Goal: Task Accomplishment & Management: Use online tool/utility

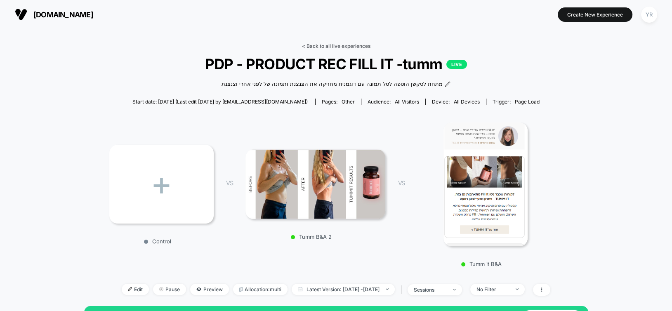
click at [353, 44] on link "< Back to all live experiences" at bounding box center [336, 46] width 68 height 6
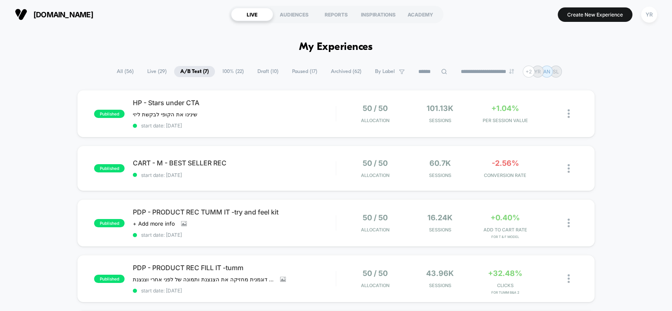
click at [151, 71] on span "Live ( 29 )" at bounding box center [157, 71] width 32 height 11
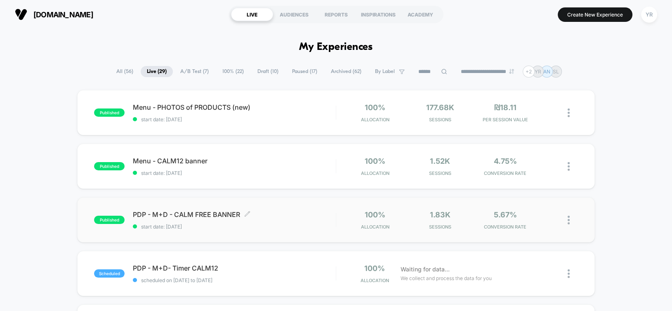
click at [276, 226] on span "start date: [DATE]" at bounding box center [234, 227] width 203 height 6
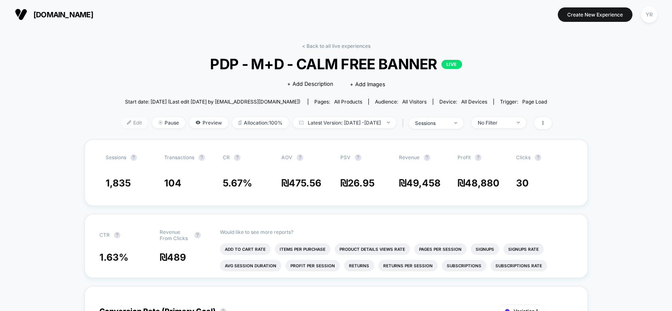
click at [123, 125] on span "Edit" at bounding box center [134, 122] width 27 height 11
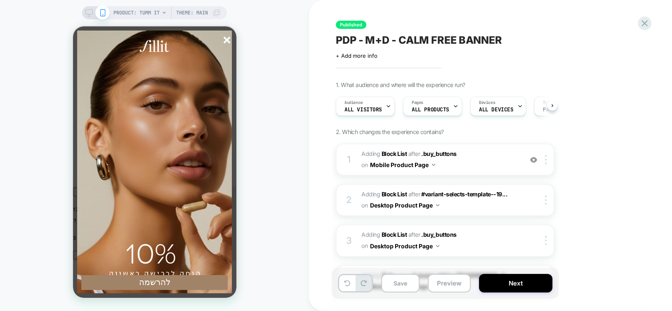
scroll to position [0, -121]
click at [227, 39] on line "סגור" at bounding box center [227, 40] width 6 height 6
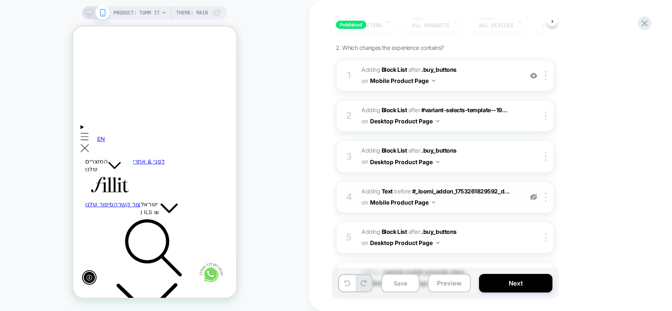
scroll to position [80, 0]
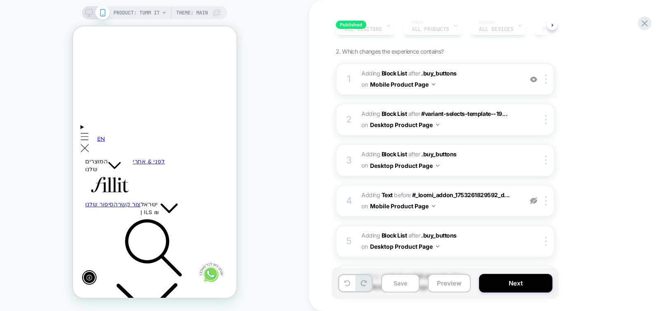
click at [534, 80] on img at bounding box center [533, 79] width 7 height 7
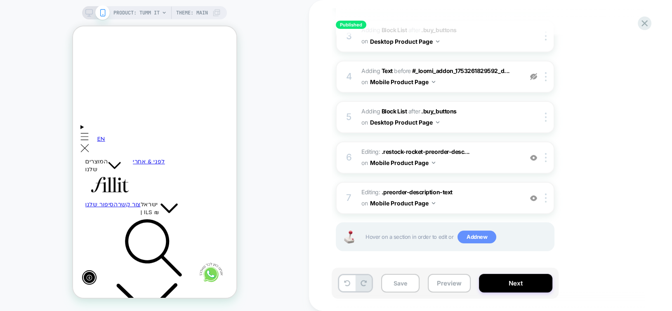
scroll to position [0, 0]
click at [475, 237] on span "Add new" at bounding box center [477, 237] width 39 height 13
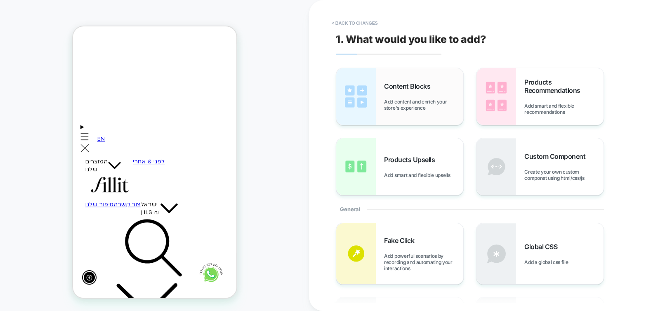
click at [366, 92] on img at bounding box center [356, 96] width 40 height 57
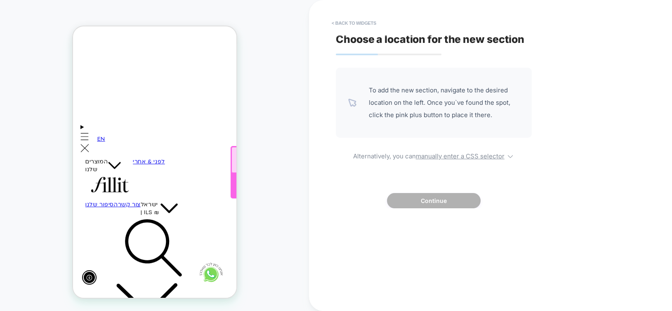
click at [230, 185] on div at bounding box center [305, 186] width 151 height 25
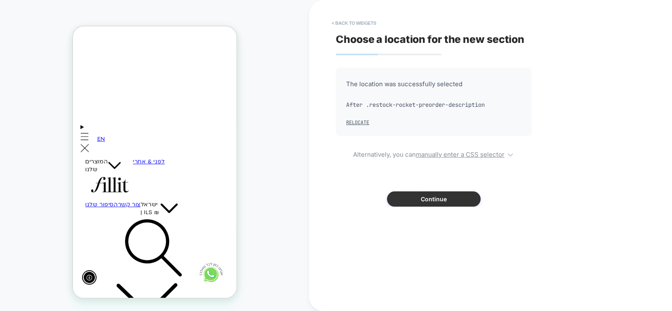
click at [423, 203] on button "Continue" at bounding box center [434, 198] width 94 height 15
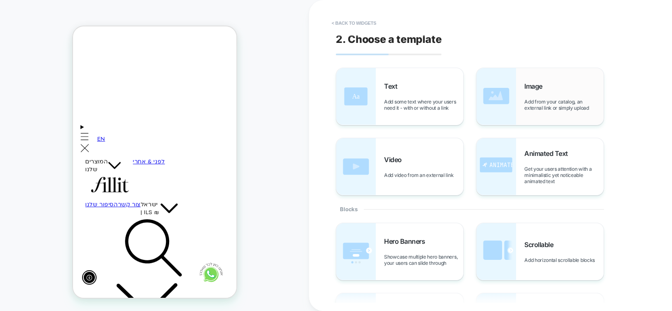
click at [497, 101] on img at bounding box center [497, 96] width 40 height 57
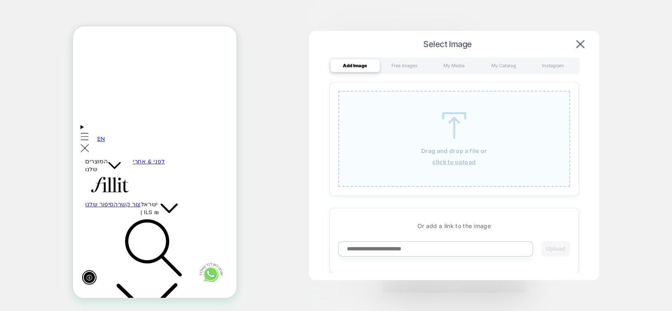
click at [433, 142] on div "Drag and drop a file or click to upload" at bounding box center [454, 139] width 232 height 96
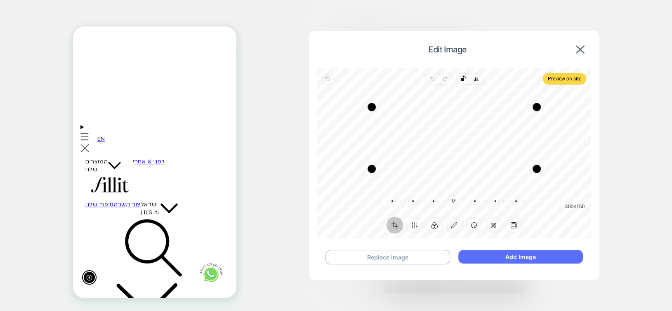
click at [523, 255] on button "Add Image" at bounding box center [520, 257] width 124 height 14
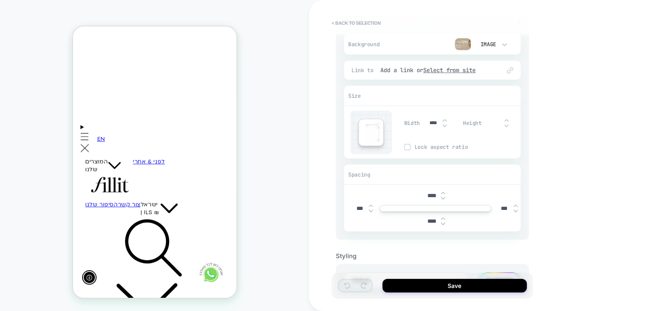
click at [425, 220] on input "****" at bounding box center [431, 221] width 19 height 7
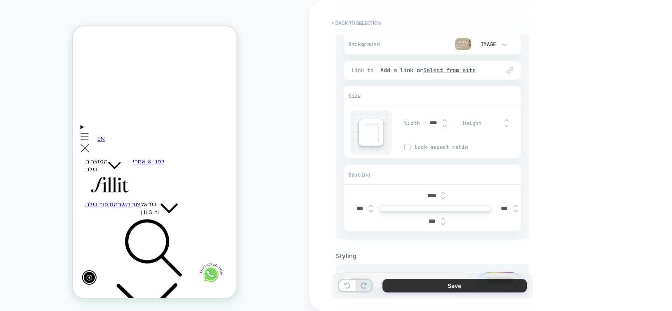
type input "***"
click at [426, 289] on button "Save" at bounding box center [454, 286] width 144 height 14
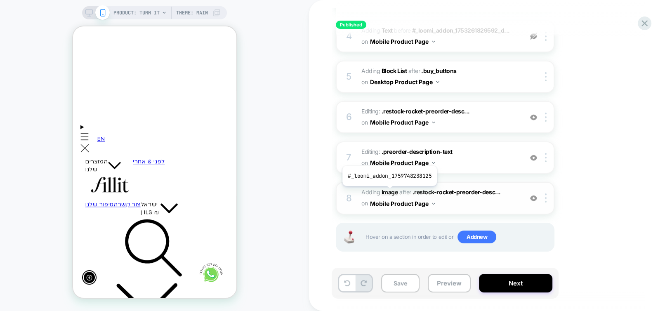
click at [389, 192] on b "Image" at bounding box center [390, 192] width 17 height 7
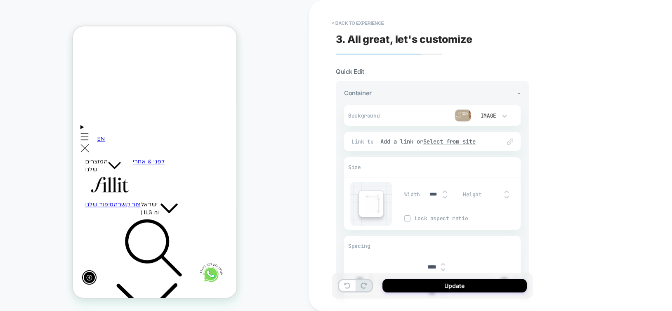
click at [428, 264] on input "****" at bounding box center [431, 267] width 19 height 7
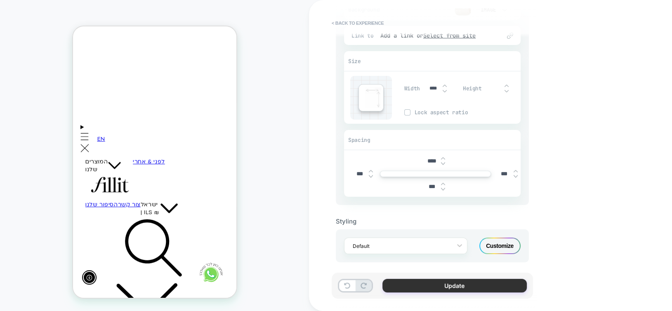
type input "****"
click at [469, 287] on button "Update" at bounding box center [454, 286] width 144 height 14
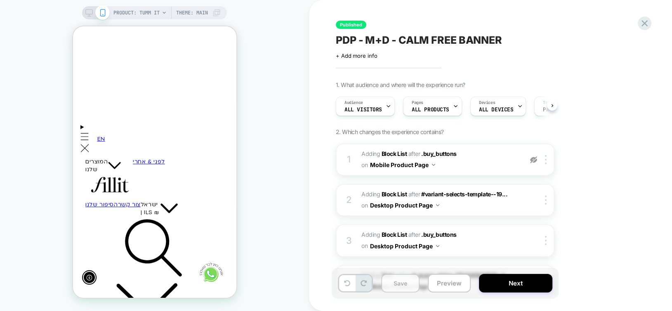
click at [394, 286] on button "Save" at bounding box center [400, 283] width 38 height 19
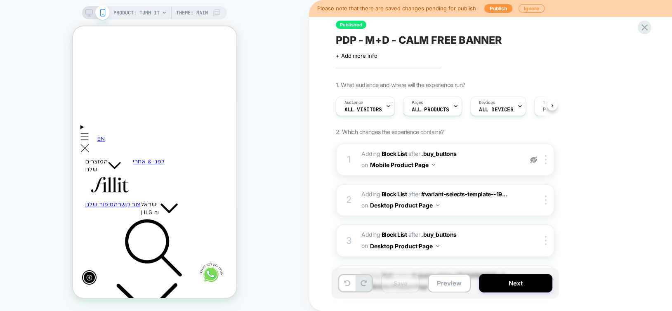
click at [87, 12] on icon at bounding box center [88, 12] width 7 height 7
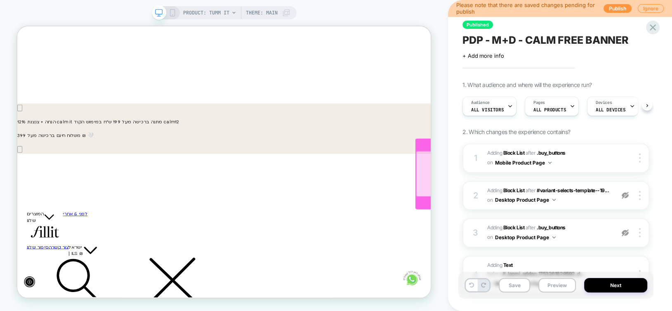
click at [549, 208] on div at bounding box center [653, 223] width 208 height 61
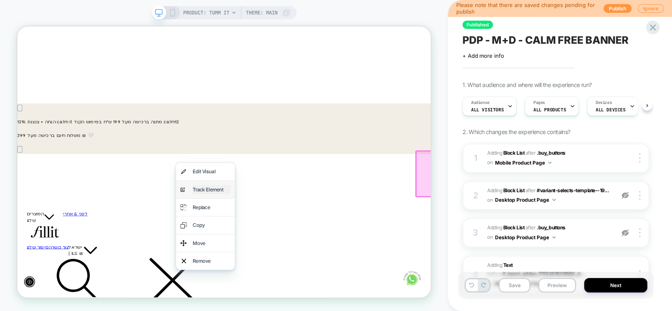
click at [278, 249] on div "Track Element" at bounding box center [276, 244] width 50 height 12
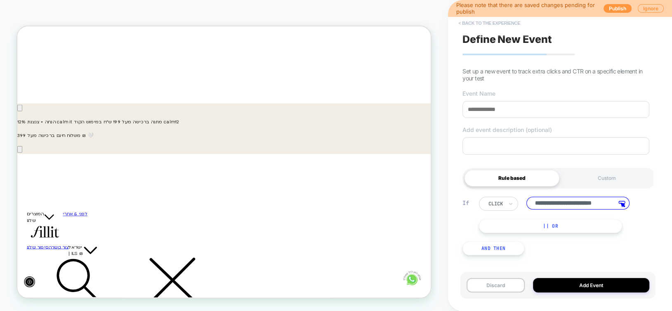
click at [485, 23] on button "< back to the experience" at bounding box center [489, 23] width 70 height 13
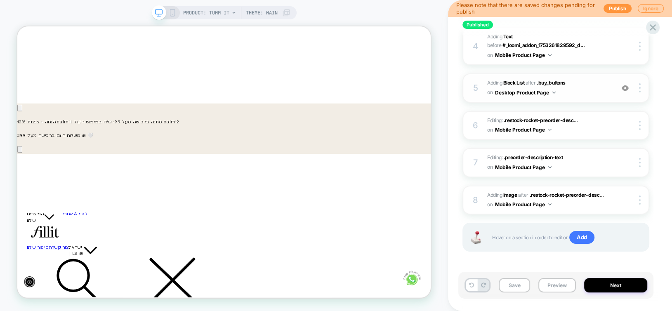
click at [624, 87] on img at bounding box center [625, 88] width 7 height 7
click at [580, 236] on span "Add" at bounding box center [581, 237] width 25 height 13
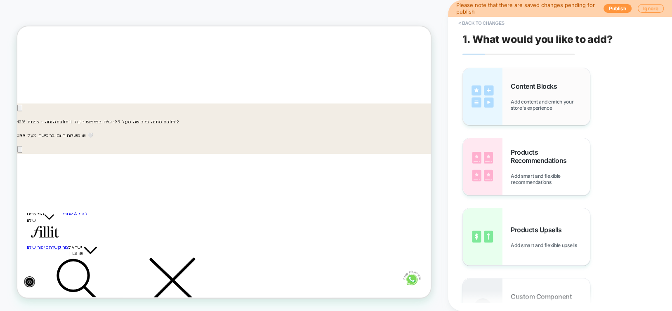
click at [486, 94] on img at bounding box center [483, 96] width 40 height 57
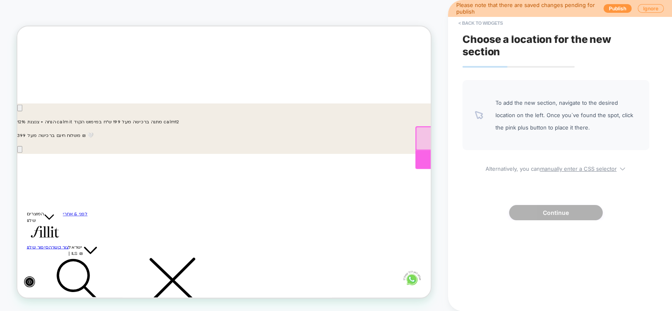
click at [548, 201] on div at bounding box center [653, 204] width 210 height 25
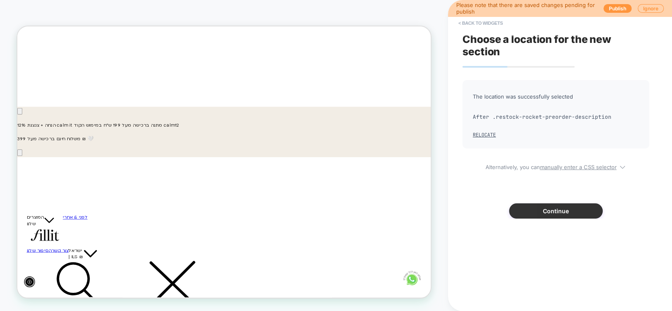
click at [538, 212] on button "Continue" at bounding box center [556, 210] width 94 height 15
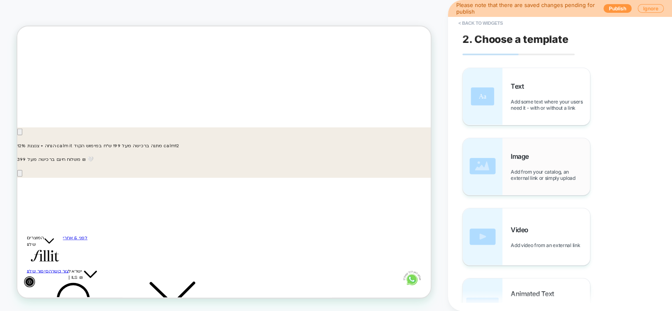
click at [484, 161] on img at bounding box center [483, 166] width 40 height 57
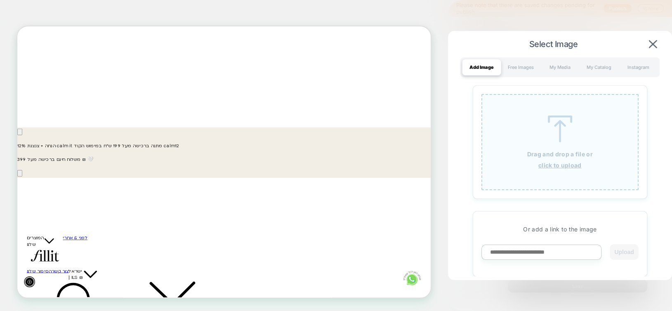
click at [575, 154] on p "Drag and drop a file or" at bounding box center [560, 154] width 66 height 7
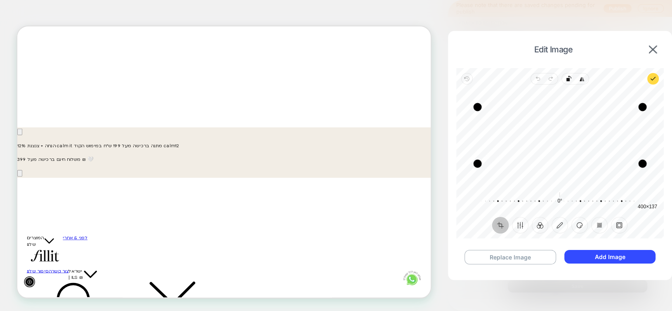
drag, startPoint x: 552, startPoint y: 167, endPoint x: 555, endPoint y: 163, distance: 5.5
click at [555, 163] on div "Drag edge b" at bounding box center [559, 164] width 165 height 8
click at [611, 256] on button "Add Image" at bounding box center [609, 257] width 91 height 14
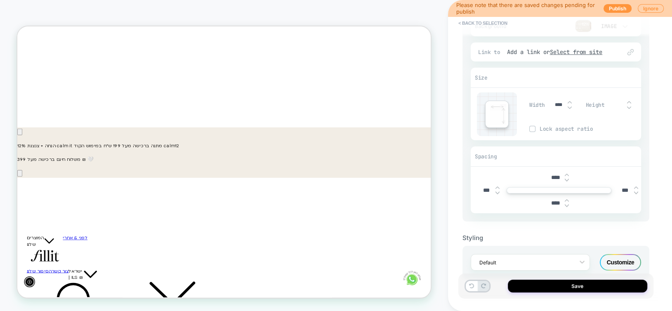
scroll to position [0, 0]
click at [549, 203] on input "****" at bounding box center [555, 203] width 19 height 7
type input "***"
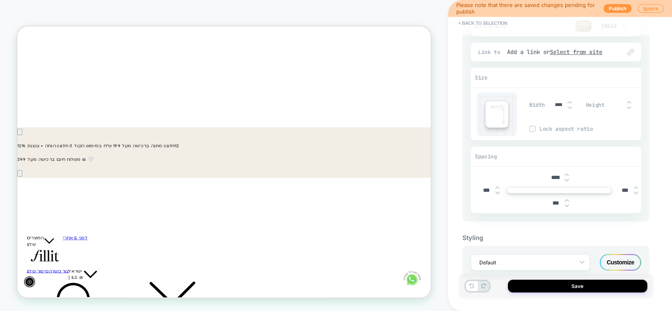
click at [566, 179] on img at bounding box center [567, 180] width 4 height 3
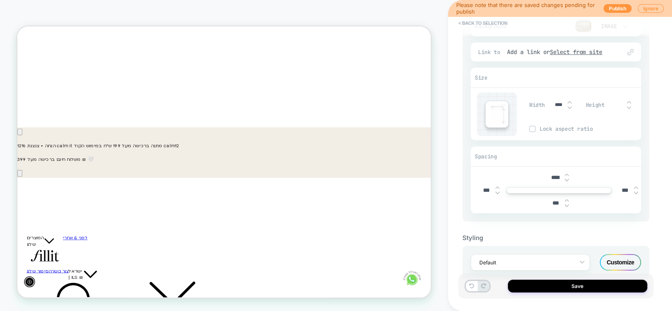
click at [566, 179] on img at bounding box center [567, 180] width 4 height 3
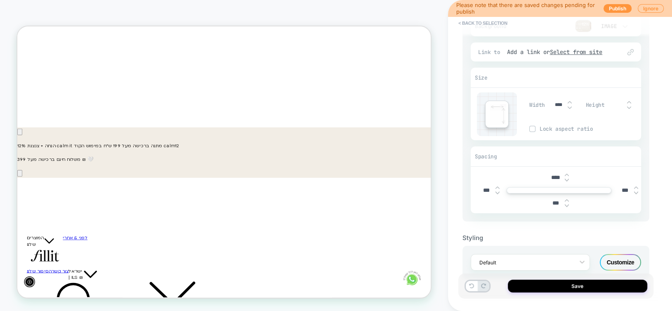
click at [566, 179] on img at bounding box center [567, 180] width 4 height 3
click at [566, 173] on img at bounding box center [567, 174] width 4 height 3
type input "****"
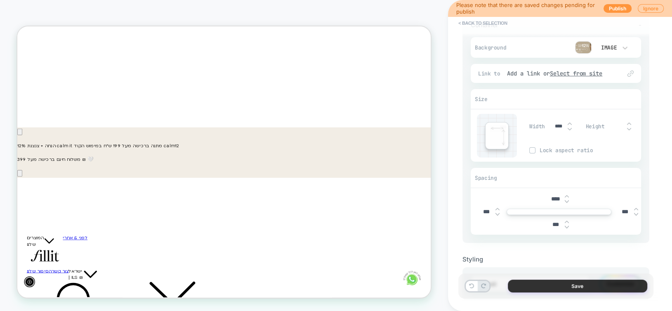
click at [547, 285] on button "Save" at bounding box center [577, 286] width 139 height 13
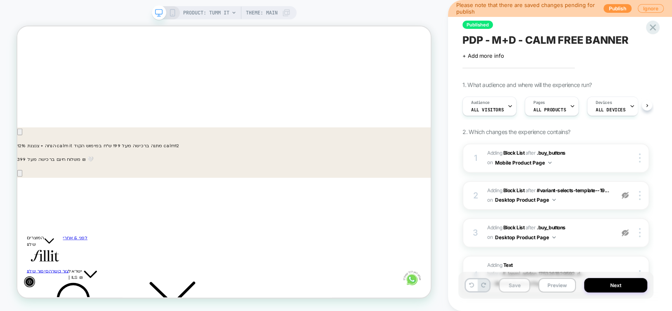
click at [515, 283] on button "Save" at bounding box center [514, 285] width 31 height 14
click at [173, 14] on icon at bounding box center [172, 12] width 7 height 7
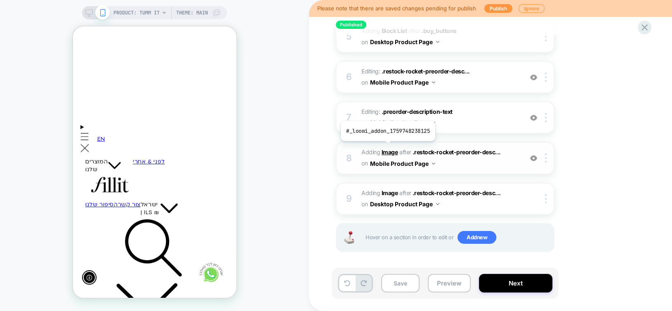
click at [387, 149] on b "Image" at bounding box center [390, 152] width 17 height 7
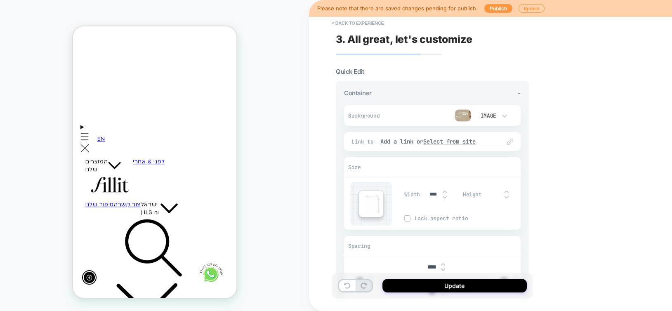
click at [459, 114] on img at bounding box center [463, 115] width 17 height 12
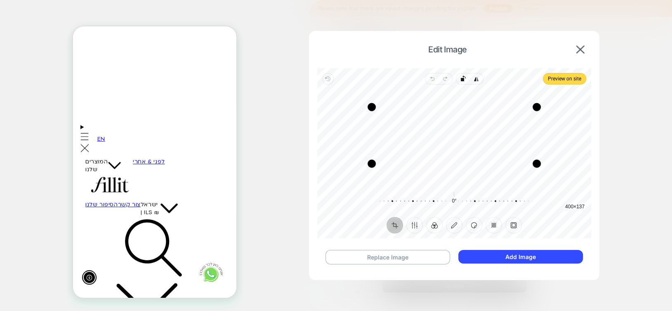
drag, startPoint x: 453, startPoint y: 167, endPoint x: 455, endPoint y: 163, distance: 4.7
click at [455, 163] on div "Drag edge b" at bounding box center [454, 164] width 165 height 8
drag, startPoint x: 463, startPoint y: 108, endPoint x: 465, endPoint y: 113, distance: 5.2
click at [465, 113] on div "Drag edge t" at bounding box center [454, 112] width 165 height 8
click at [375, 139] on div "Drag edge l" at bounding box center [375, 138] width 8 height 53
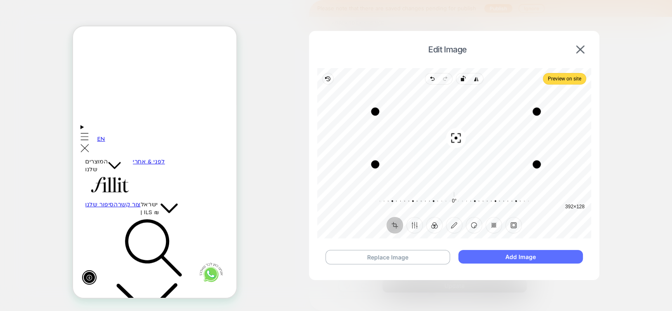
click at [519, 255] on button "Add Image" at bounding box center [520, 257] width 124 height 14
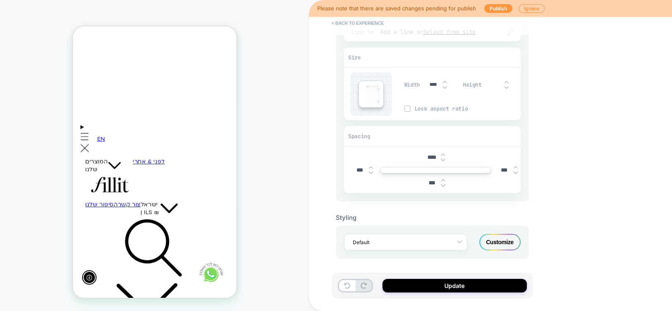
click at [501, 243] on div "Customize" at bounding box center [499, 242] width 41 height 17
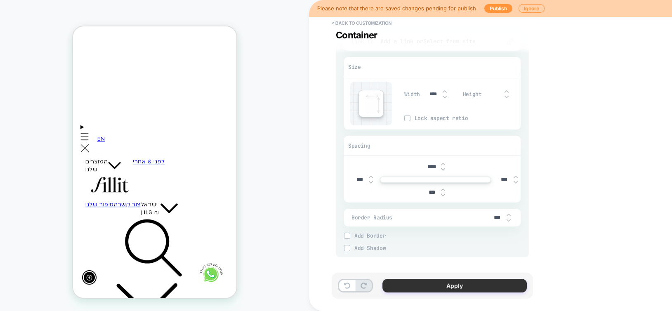
click at [450, 286] on button "Apply" at bounding box center [454, 286] width 144 height 14
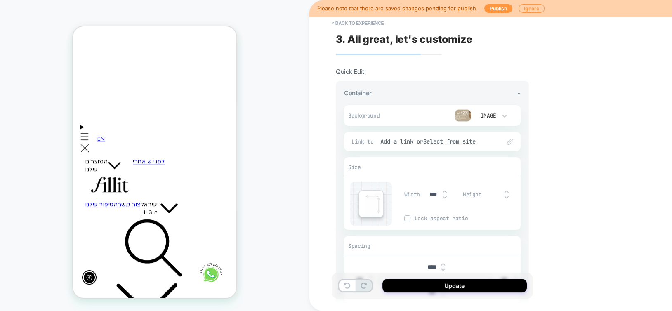
click at [450, 286] on button "Update" at bounding box center [454, 286] width 144 height 14
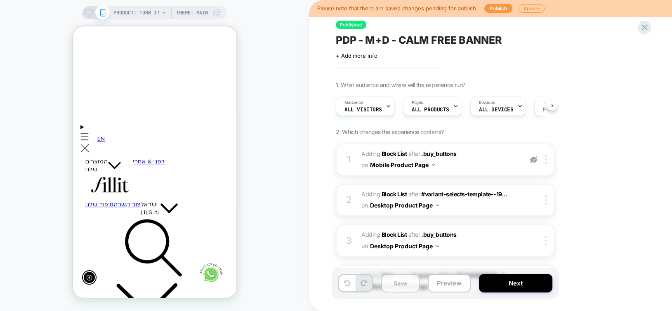
click at [399, 280] on button "Save" at bounding box center [400, 283] width 38 height 19
click at [503, 295] on div "Save Preview Next" at bounding box center [445, 283] width 227 height 31
click at [507, 293] on div "Save Preview Next" at bounding box center [445, 283] width 227 height 31
click at [519, 287] on button "Next" at bounding box center [515, 283] width 73 height 19
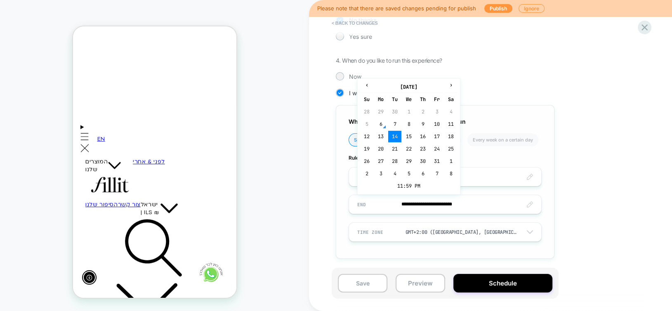
click at [417, 204] on input "**********" at bounding box center [445, 204] width 192 height 19
click at [406, 137] on td "15" at bounding box center [408, 137] width 13 height 12
click at [461, 201] on input "**********" at bounding box center [445, 204] width 192 height 19
click at [397, 184] on td "11:59 PM" at bounding box center [408, 186] width 97 height 12
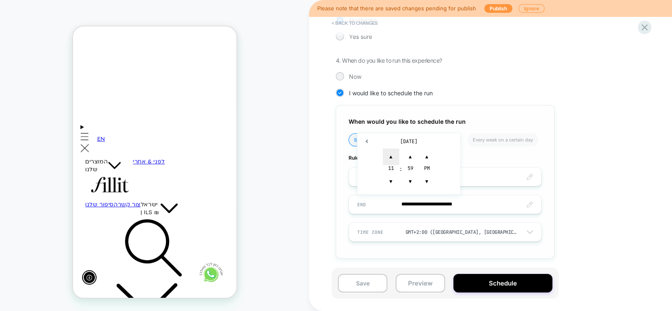
scroll to position [0, -121]
click at [392, 156] on span "▲" at bounding box center [391, 157] width 17 height 17
type input "**********"
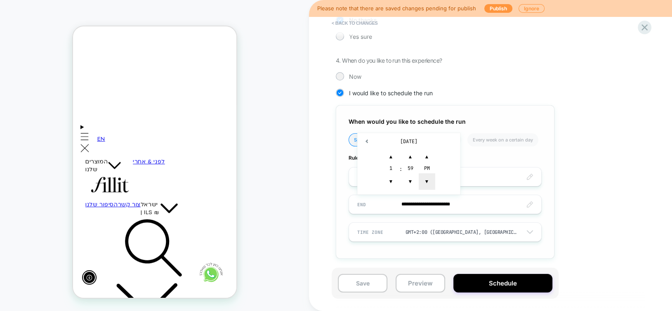
click at [426, 184] on span "▼" at bounding box center [427, 181] width 17 height 17
click at [490, 283] on button "Schedule" at bounding box center [502, 283] width 99 height 19
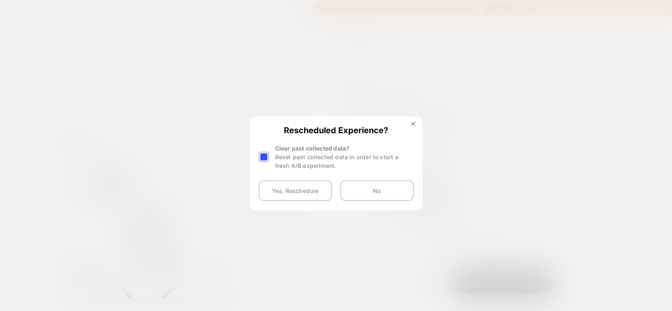
scroll to position [0, -121]
click at [266, 158] on div at bounding box center [264, 157] width 10 height 10
click at [284, 198] on button "Yes, Reschedule" at bounding box center [295, 190] width 73 height 21
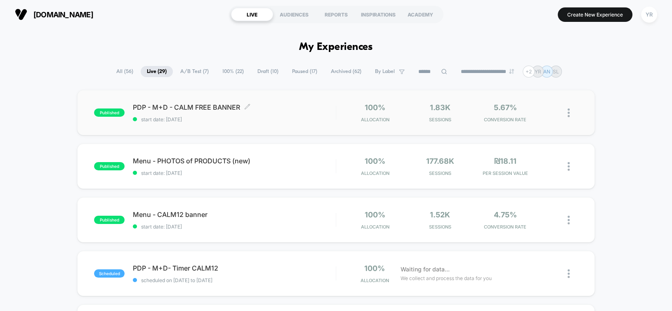
click at [269, 116] on span "start date: [DATE]" at bounding box center [234, 119] width 203 height 6
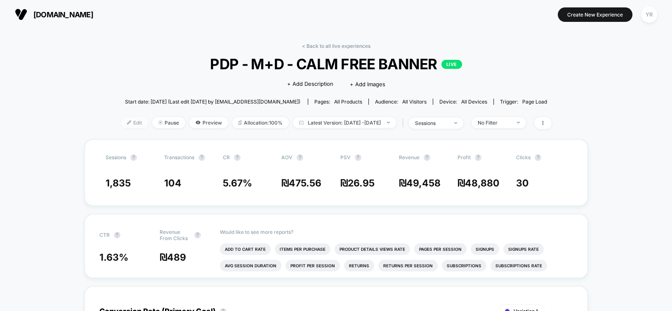
click at [126, 122] on span "Edit" at bounding box center [134, 122] width 27 height 11
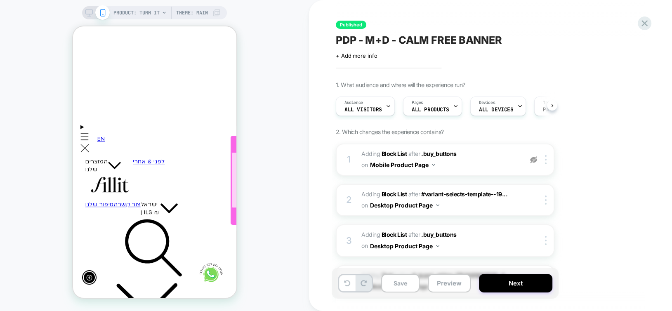
scroll to position [0, -121]
click at [231, 196] on div at bounding box center [306, 180] width 150 height 56
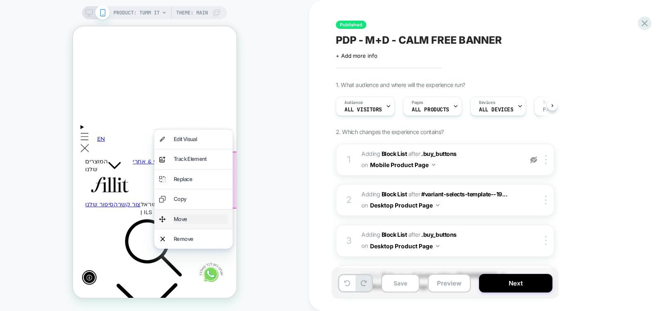
click at [184, 220] on div "Move" at bounding box center [200, 219] width 54 height 9
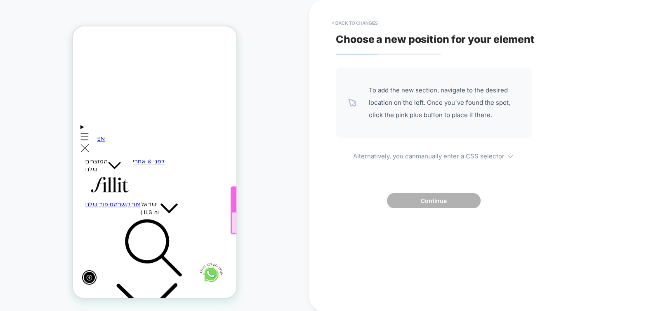
click at [230, 200] on div at bounding box center [305, 198] width 151 height 25
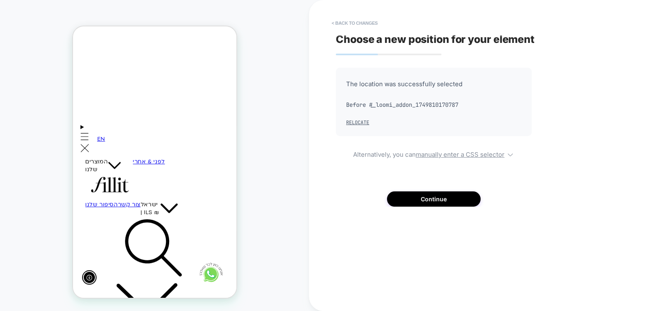
scroll to position [0, 0]
click at [414, 202] on button "Continue" at bounding box center [434, 198] width 94 height 15
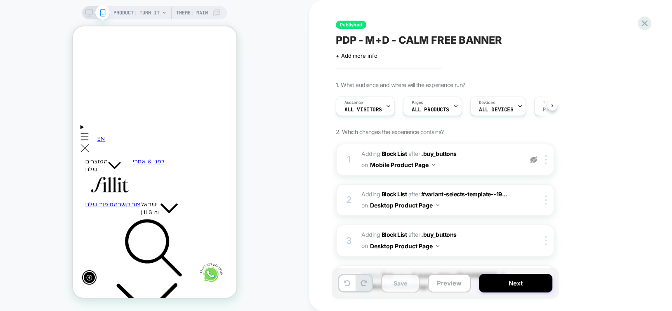
scroll to position [0, -121]
click at [401, 285] on button "Save" at bounding box center [400, 283] width 38 height 19
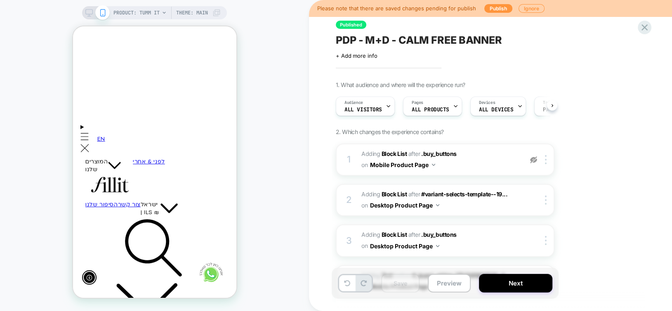
scroll to position [0, 0]
click at [87, 13] on icon at bounding box center [88, 12] width 7 height 7
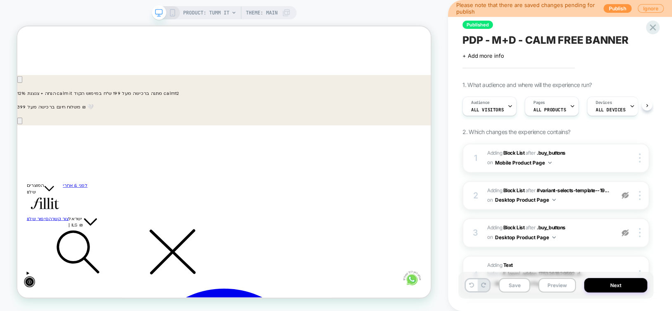
scroll to position [227, 0]
click at [549, 197] on div at bounding box center [653, 194] width 208 height 79
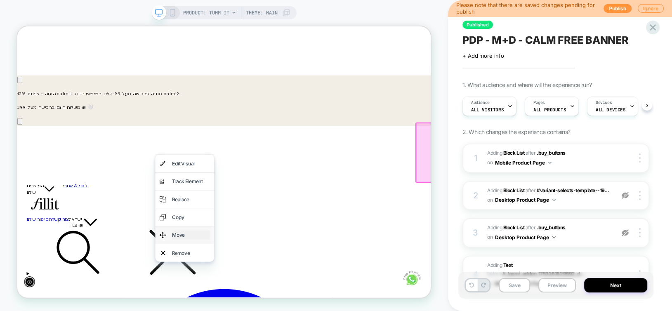
click at [230, 302] on div "Move" at bounding box center [249, 305] width 50 height 12
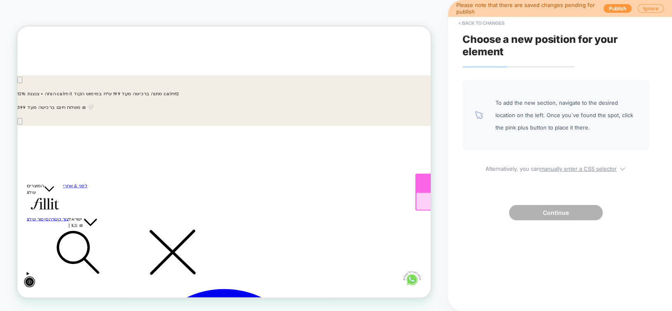
click at [548, 236] on div at bounding box center [653, 234] width 210 height 25
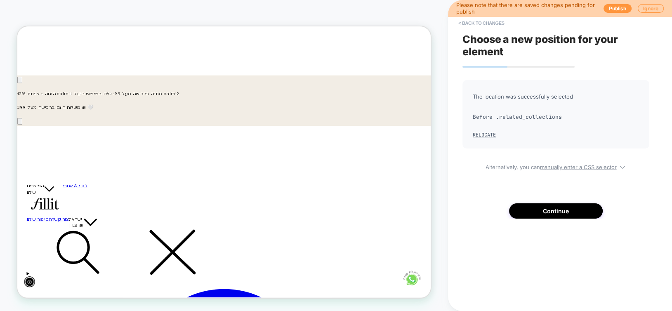
scroll to position [0, 0]
click at [557, 212] on button "Continue" at bounding box center [556, 210] width 94 height 15
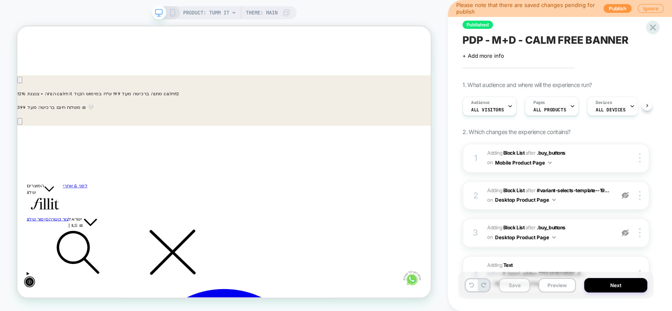
scroll to position [0, -442]
click at [512, 285] on button "Save" at bounding box center [514, 285] width 31 height 14
click at [626, 285] on button "Next" at bounding box center [615, 285] width 63 height 14
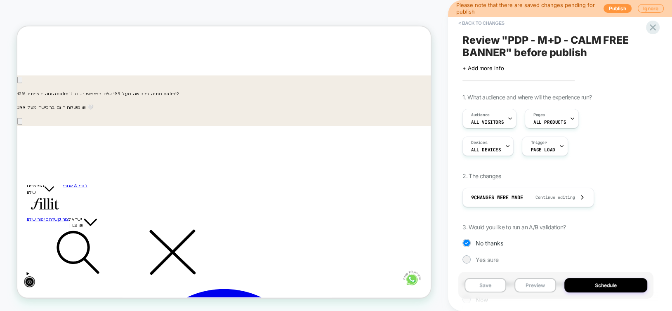
click at [626, 285] on button "Schedule" at bounding box center [605, 285] width 83 height 14
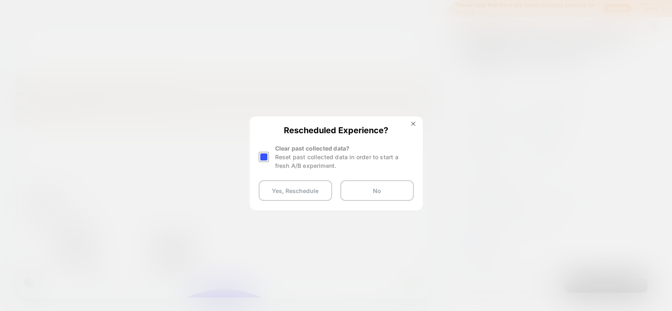
scroll to position [0, -442]
click at [264, 158] on div at bounding box center [264, 157] width 10 height 10
click at [283, 189] on button "Yes, Reschedule" at bounding box center [295, 190] width 73 height 21
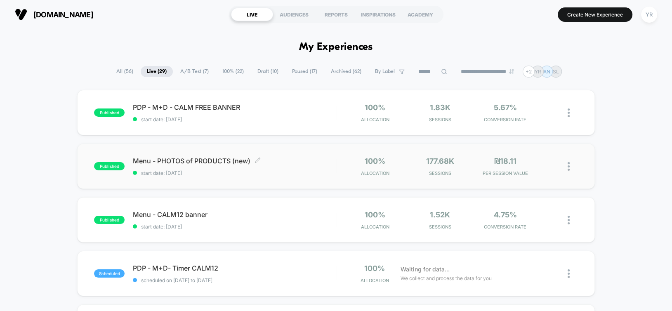
click at [276, 167] on div "Menu - PHOTOS of PRODUCTS (new) Click to edit experience details Click to edit …" at bounding box center [234, 166] width 203 height 19
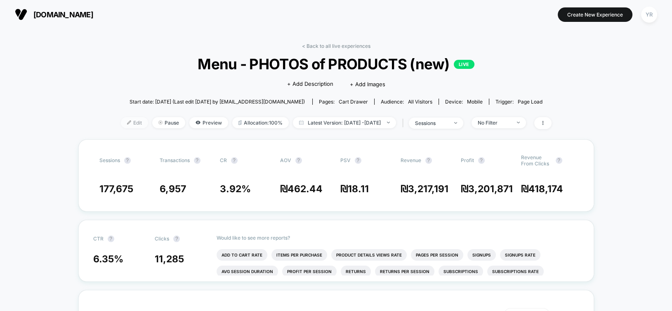
click at [126, 124] on span "Edit" at bounding box center [134, 122] width 27 height 11
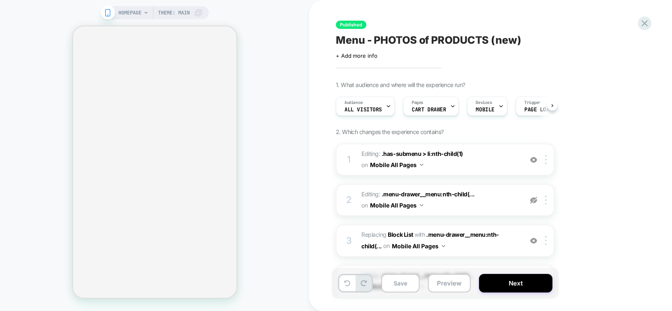
click at [267, 120] on div "HOMEPAGE Theme: MAIN" at bounding box center [154, 155] width 309 height 295
click at [263, 97] on div "HOMEPAGE Theme: MAIN" at bounding box center [154, 155] width 309 height 295
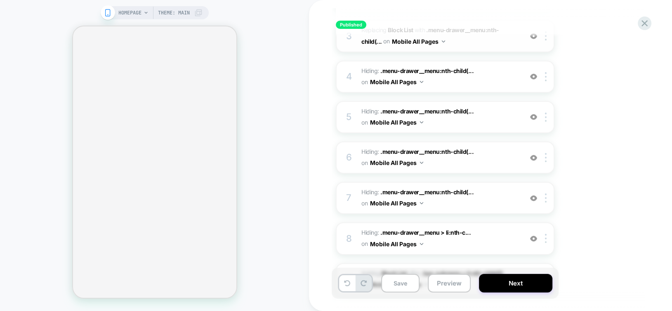
scroll to position [325, 0]
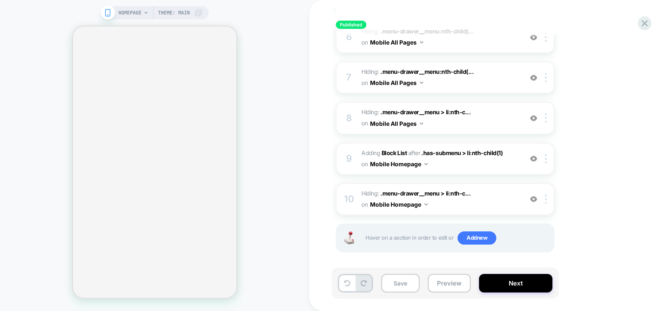
click at [259, 76] on div "HOMEPAGE Theme: MAIN" at bounding box center [154, 155] width 309 height 295
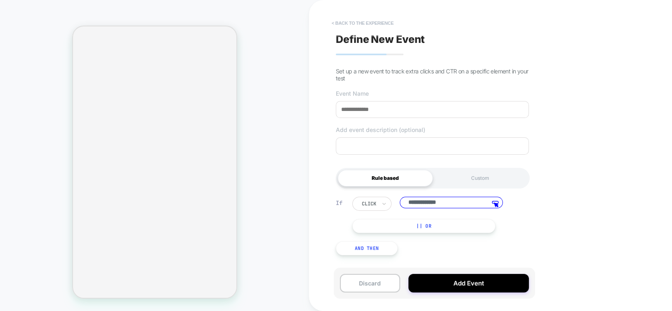
click at [350, 21] on button "< back to the experience" at bounding box center [363, 23] width 70 height 13
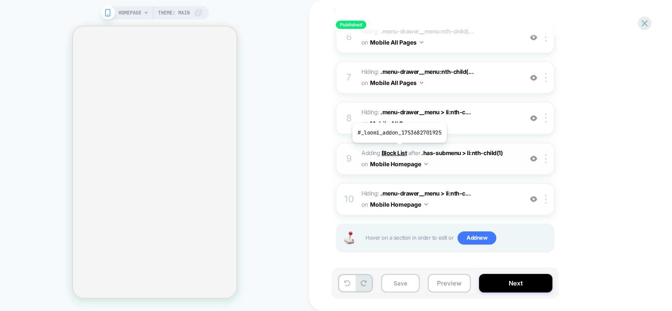
click at [399, 149] on b "Block List" at bounding box center [394, 152] width 25 height 7
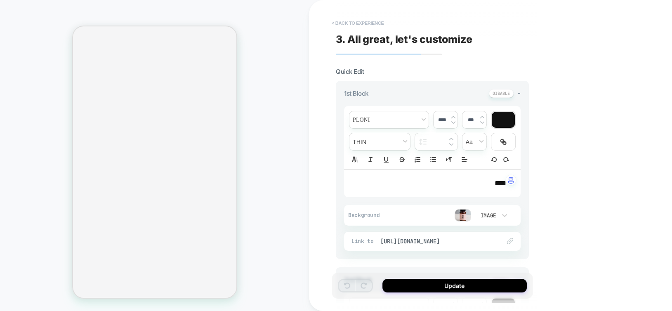
click at [376, 24] on button "< Back to experience" at bounding box center [358, 23] width 60 height 13
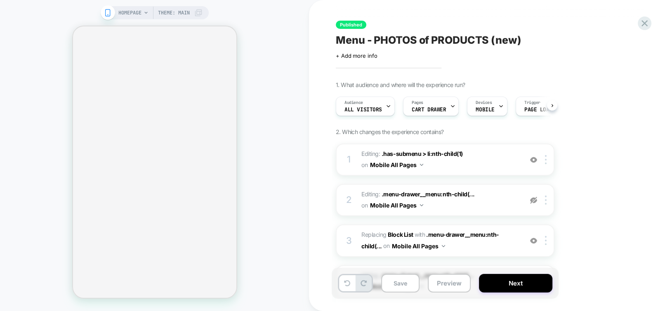
scroll to position [0, 0]
click at [435, 106] on div "Pages CART DRAWER" at bounding box center [428, 106] width 51 height 19
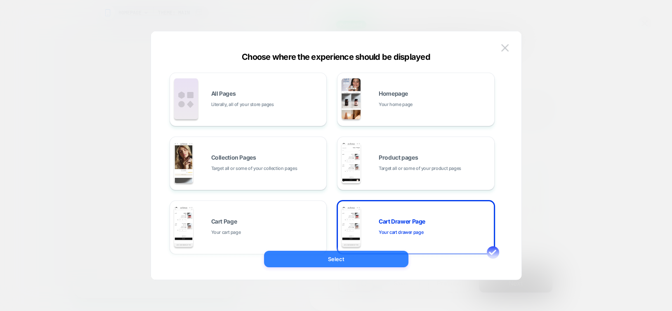
click at [327, 255] on button "Select" at bounding box center [336, 259] width 144 height 17
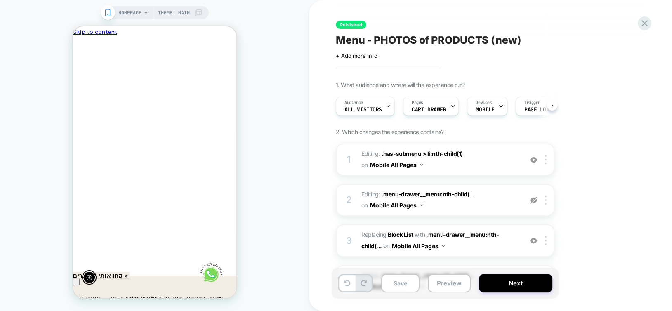
scroll to position [0, -121]
click at [88, 70] on button "Close" at bounding box center [80, 76] width 15 height 12
click at [433, 107] on span "CART DRAWER" at bounding box center [429, 110] width 34 height 6
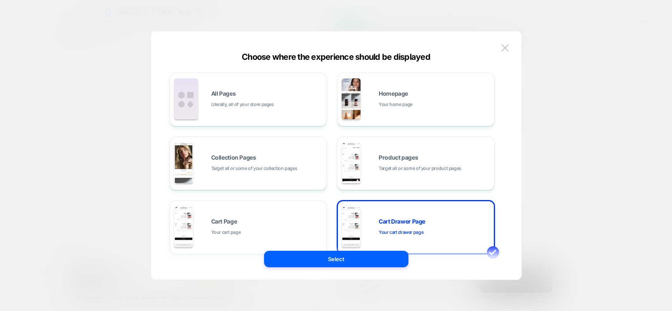
scroll to position [0, -121]
click at [235, 101] on span "Literally, all of your store pages" at bounding box center [242, 105] width 63 height 8
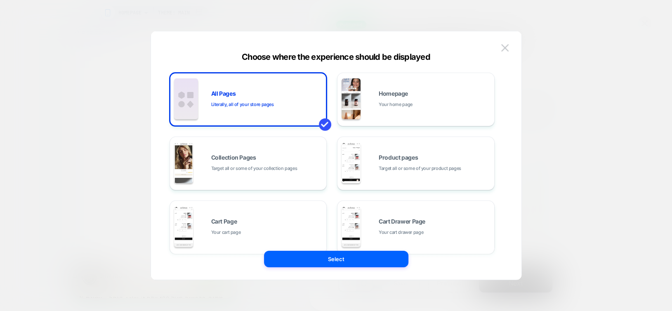
scroll to position [0, 0]
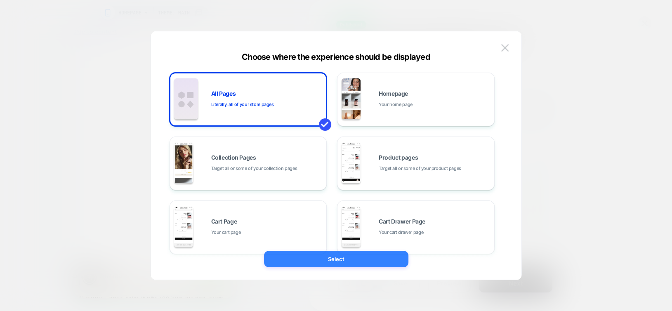
click at [332, 255] on button "Select" at bounding box center [336, 259] width 144 height 17
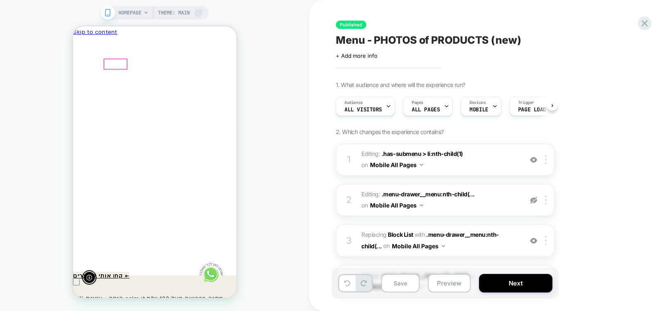
click at [254, 98] on div "HOMEPAGE Theme: MAIN" at bounding box center [154, 155] width 309 height 295
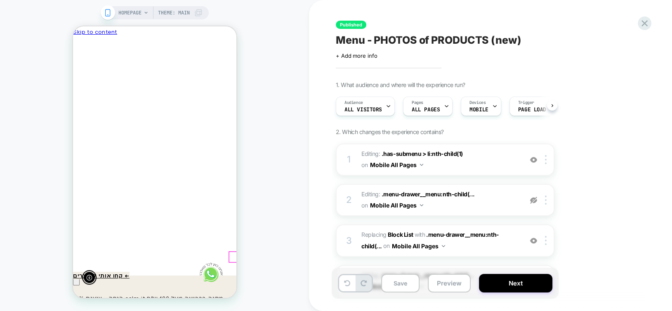
click at [129, 272] on link "קחו אותי למוצרים ←" at bounding box center [101, 275] width 57 height 7
click at [140, 9] on span "HOMEPAGE" at bounding box center [129, 12] width 23 height 13
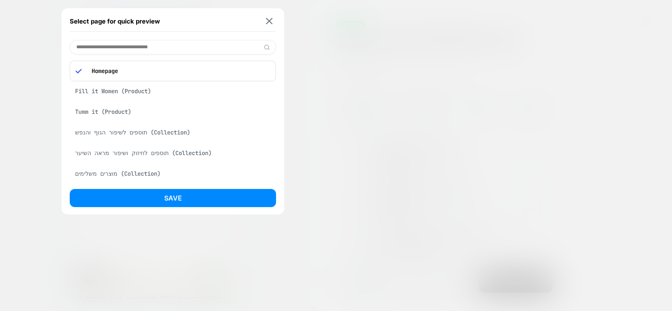
scroll to position [0, -121]
click at [270, 23] on img at bounding box center [269, 21] width 7 height 6
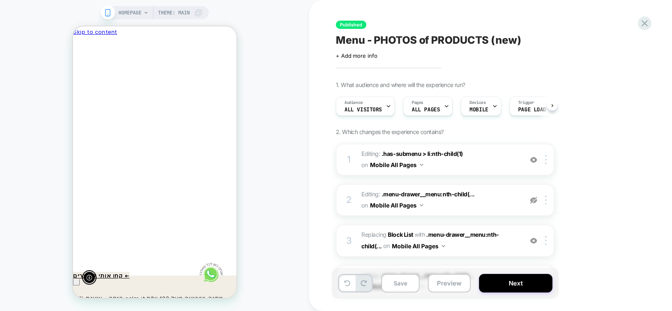
scroll to position [0, 0]
click at [404, 284] on button "Save" at bounding box center [400, 283] width 38 height 19
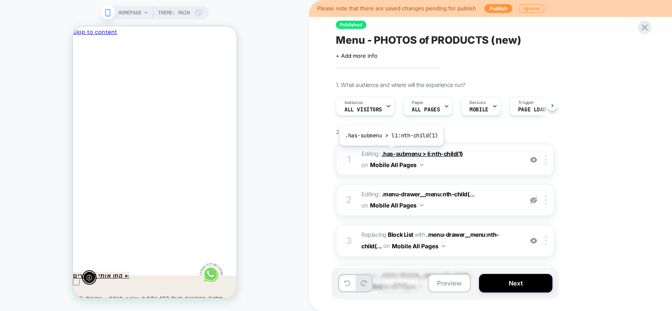
click at [390, 152] on span ".has-submenu > li:nth-child(1)" at bounding box center [422, 153] width 81 height 7
click at [406, 151] on span ".has-submenu > li:nth-child(1)" at bounding box center [422, 153] width 81 height 7
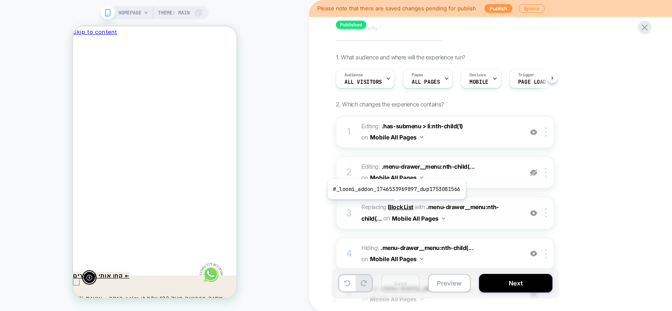
click at [395, 205] on b "Block List" at bounding box center [400, 206] width 25 height 7
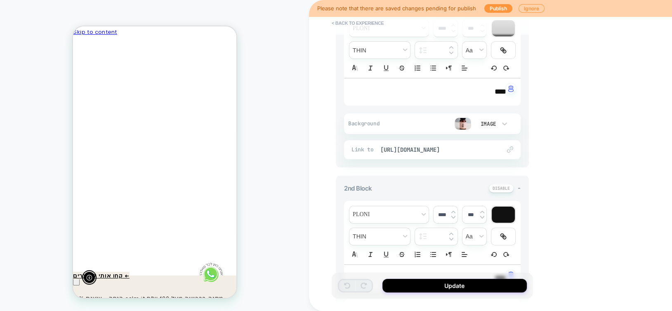
scroll to position [0, 0]
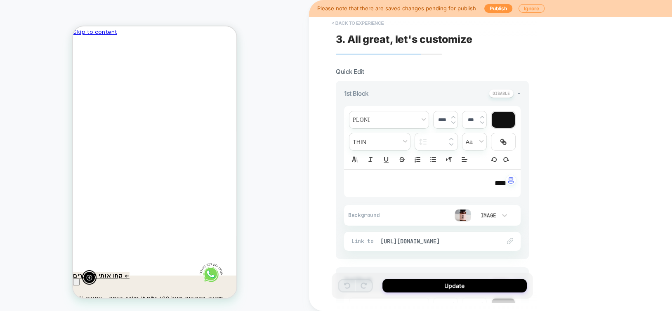
click at [371, 23] on button "< Back to experience" at bounding box center [358, 23] width 60 height 13
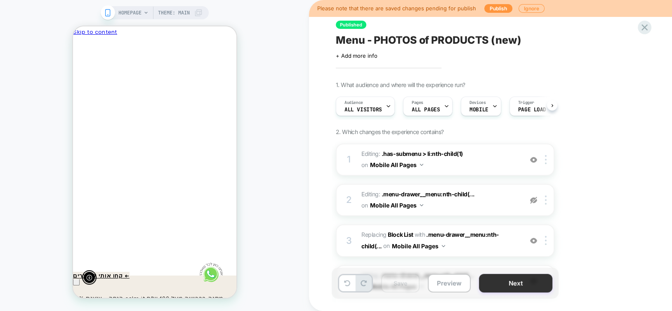
scroll to position [0, -121]
click at [512, 286] on button "Next" at bounding box center [515, 283] width 73 height 19
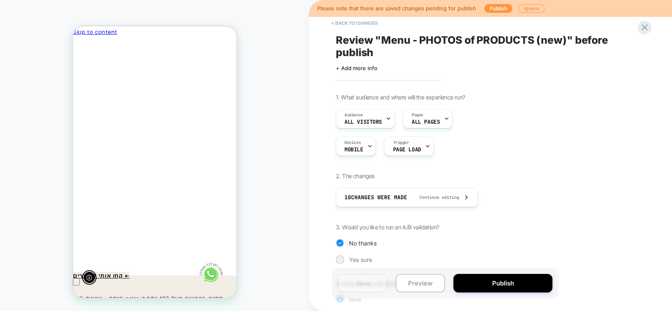
scroll to position [0, 0]
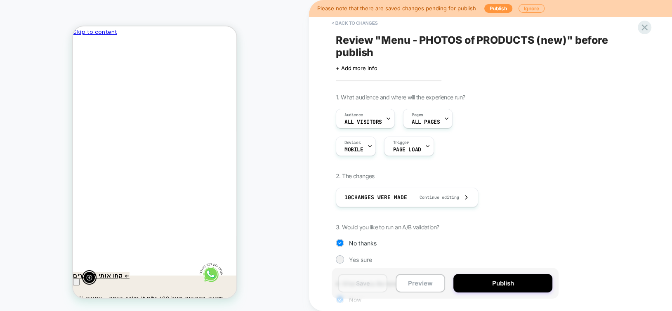
click at [237, 88] on div at bounding box center [318, 91] width 162 height 15
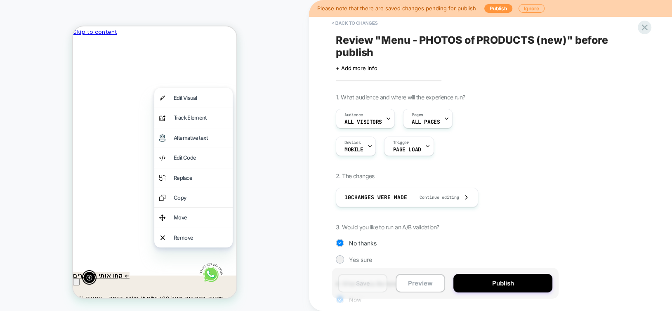
click at [285, 124] on div "HOMEPAGE Theme: MAIN" at bounding box center [154, 155] width 309 height 295
click at [204, 98] on div "Edit Visual" at bounding box center [200, 97] width 54 height 9
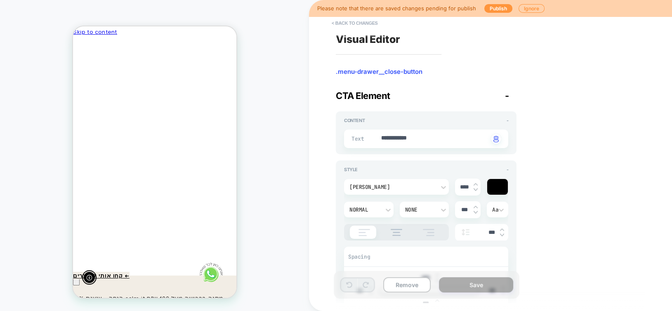
scroll to position [0, 0]
click at [429, 138] on textarea "**********" at bounding box center [434, 138] width 108 height 9
type textarea "*"
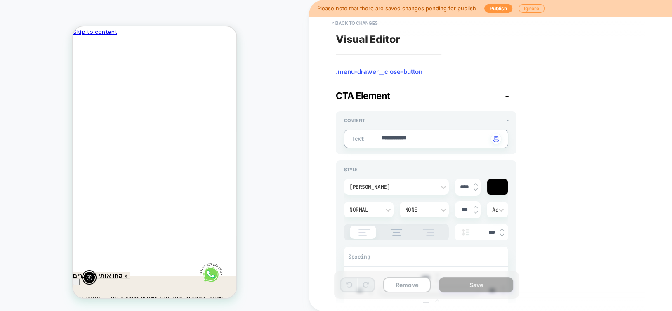
type textarea "*"
type textarea "**"
type textarea "*"
type textarea "***"
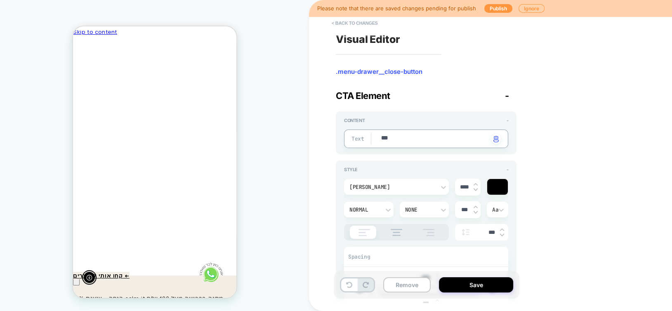
type textarea "*"
type textarea "****"
type textarea "*"
type textarea "*****"
type textarea "*"
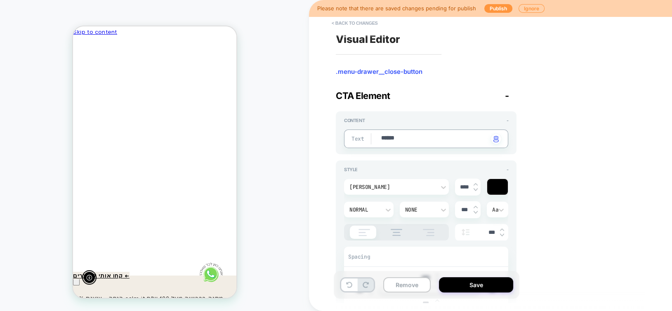
type textarea "*******"
type textarea "*"
type textarea "********"
type textarea "*"
type textarea "*********"
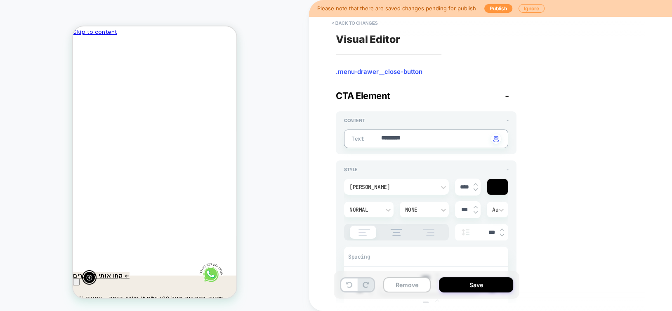
type textarea "*"
type textarea "**********"
type textarea "*"
type textarea "**********"
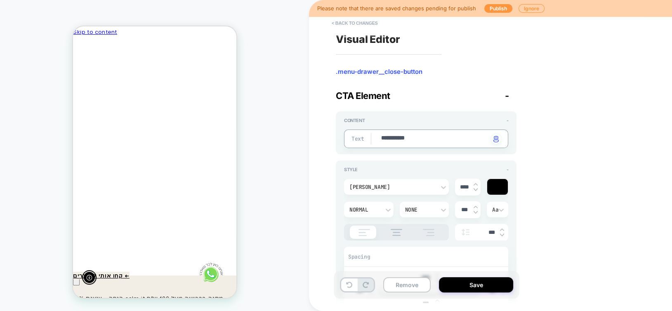
type textarea "*"
type textarea "**********"
type textarea "*"
type textarea "**********"
type textarea "*"
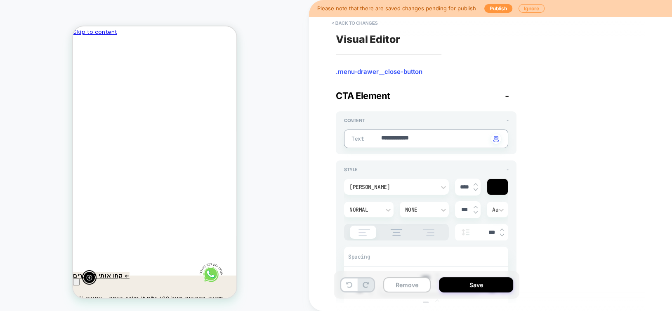
type textarea "**********"
type textarea "*"
type textarea "**********"
type textarea "*"
type textarea "**********"
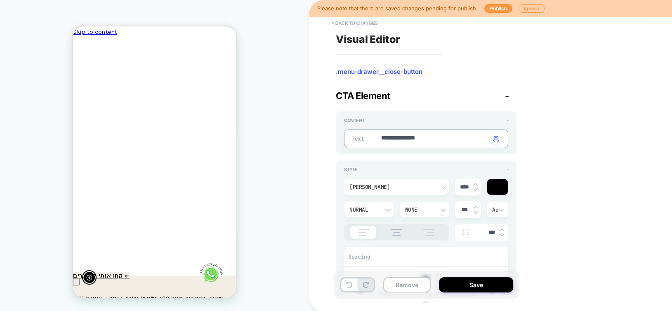
type textarea "*"
type textarea "**********"
type textarea "*"
type textarea "**********"
type textarea "*"
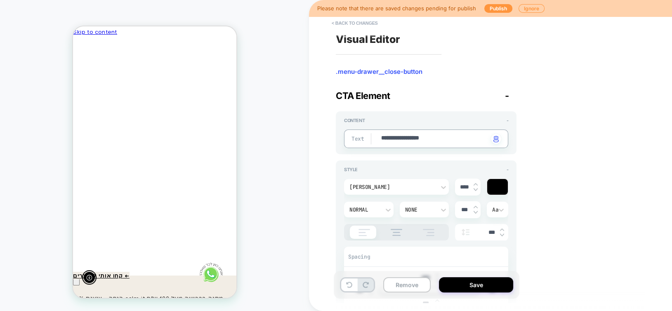
type textarea "**********"
type textarea "*"
type textarea "**********"
click at [470, 286] on button "Save" at bounding box center [476, 284] width 74 height 15
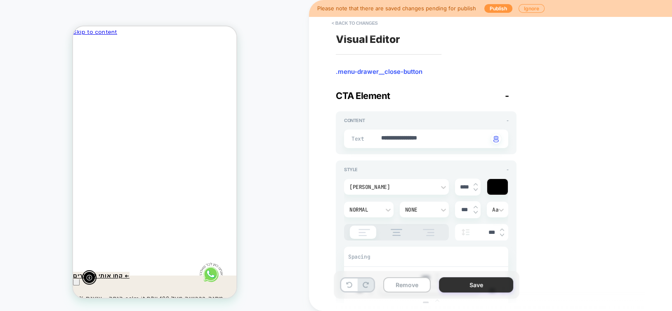
type textarea "*"
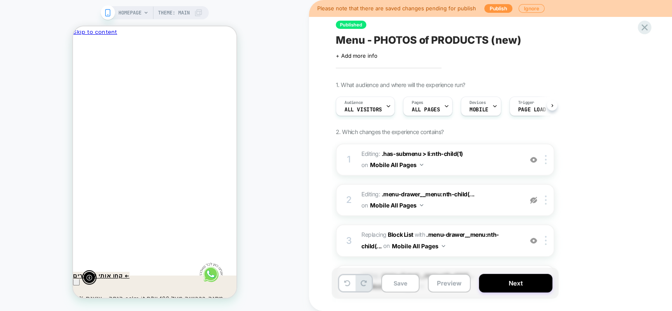
scroll to position [0, 0]
click at [401, 280] on button "Save" at bounding box center [400, 283] width 38 height 19
click at [515, 283] on button "Next" at bounding box center [515, 283] width 73 height 19
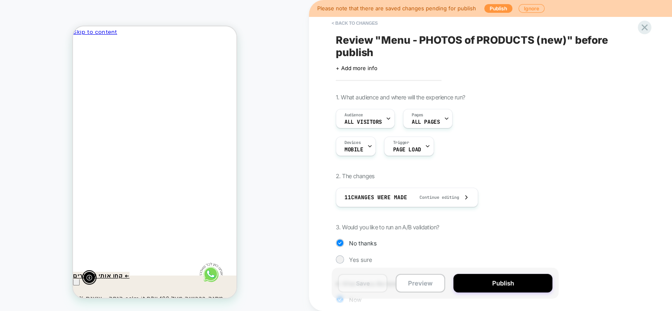
scroll to position [0, -121]
click at [515, 283] on button "Publish" at bounding box center [502, 283] width 99 height 19
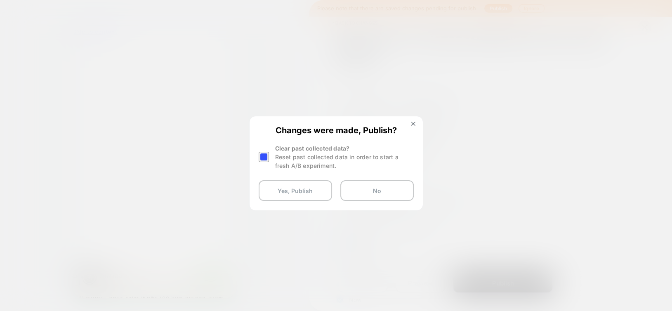
click at [261, 156] on div at bounding box center [264, 157] width 10 height 10
click at [292, 190] on button "Yes, Publish" at bounding box center [295, 190] width 73 height 21
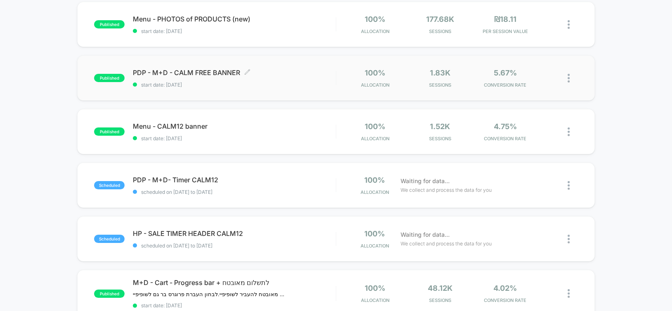
scroll to position [89, 0]
